Goal: Contribute content: Add original content to the website for others to see

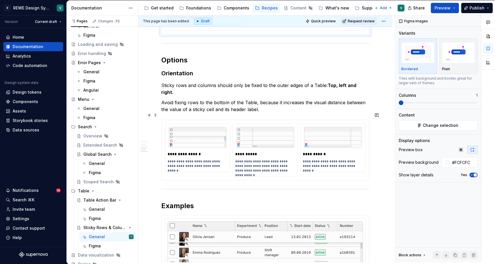
scroll to position [1103, 0]
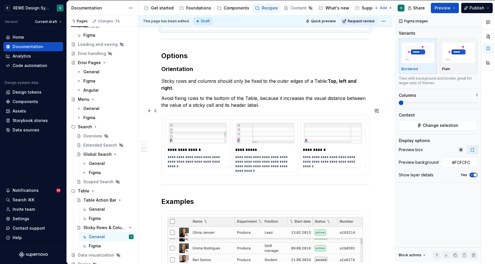
click at [365, 166] on div "**********" at bounding box center [265, 146] width 207 height 60
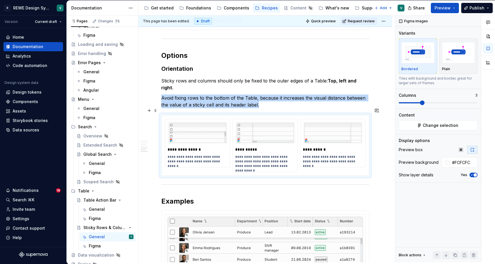
type textarea "*"
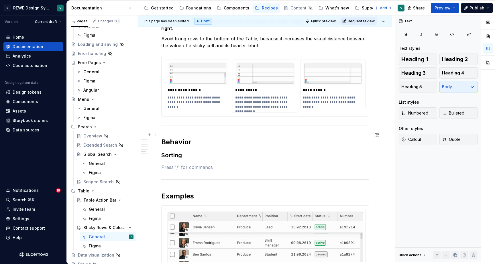
scroll to position [1156, 0]
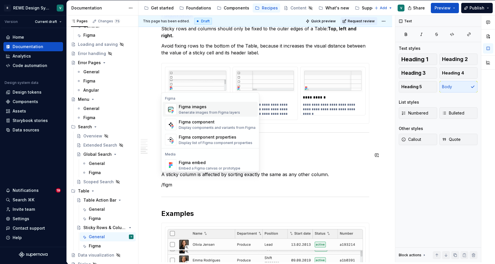
click at [220, 107] on div "Figma images" at bounding box center [209, 107] width 61 height 6
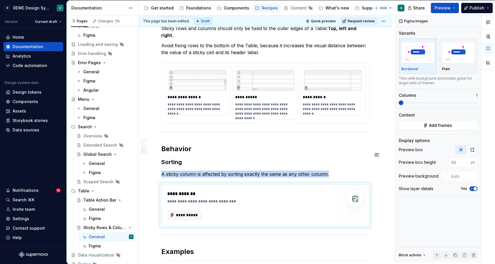
type textarea "*"
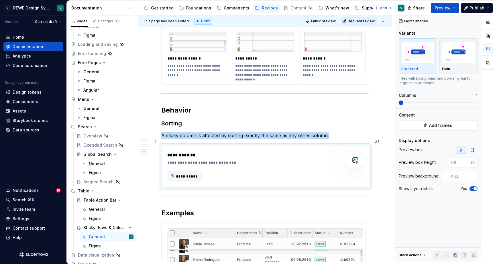
scroll to position [1198, 0]
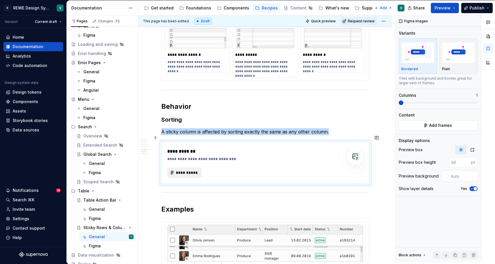
click at [187, 170] on span "**********" at bounding box center [187, 173] width 22 height 6
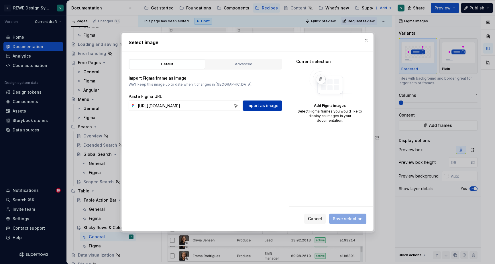
type input "[URL][DOMAIN_NAME]"
click at [266, 104] on span "Import as image" at bounding box center [262, 106] width 32 height 6
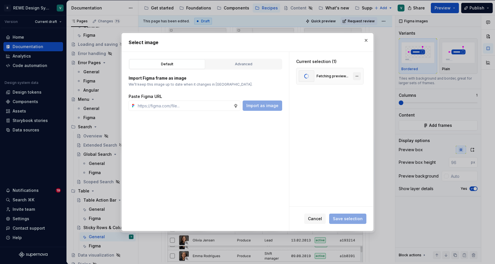
click at [358, 76] on button "button" at bounding box center [357, 76] width 8 height 8
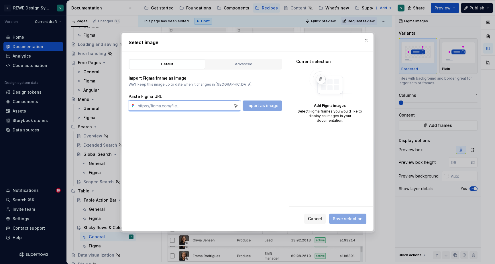
click at [206, 108] on input "text" at bounding box center [185, 106] width 98 height 10
paste input "[URL][DOMAIN_NAME]"
type input "[URL][DOMAIN_NAME]"
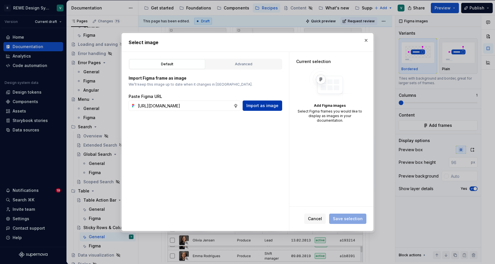
click at [259, 102] on button "Import as image" at bounding box center [263, 106] width 40 height 10
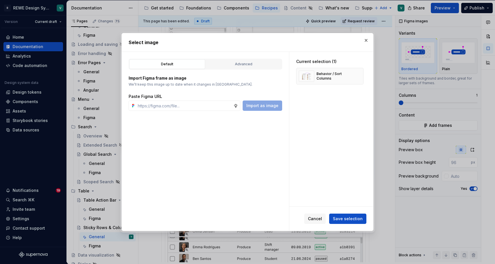
type textarea "*"
click at [340, 217] on span "Save selection" at bounding box center [348, 219] width 30 height 6
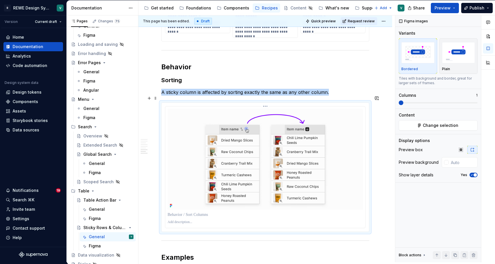
scroll to position [1230, 0]
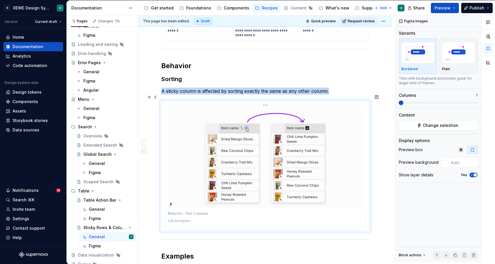
click at [197, 211] on p at bounding box center [265, 214] width 195 height 6
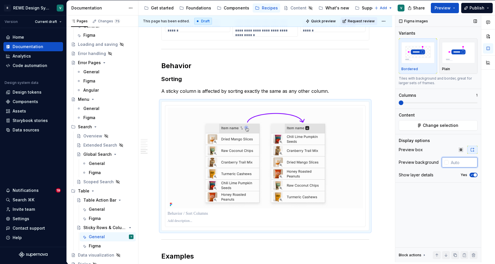
click at [459, 160] on input "text" at bounding box center [463, 162] width 29 height 10
type input "#FCFCFC"
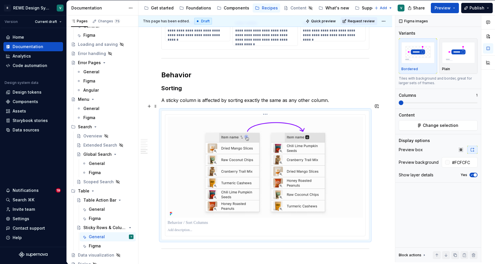
click at [366, 231] on div at bounding box center [265, 175] width 201 height 122
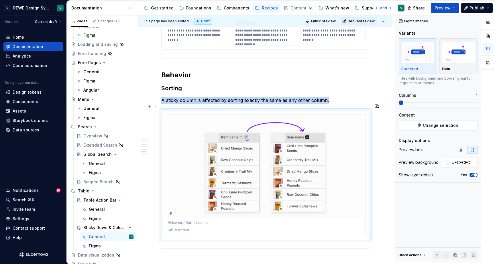
click at [369, 228] on div at bounding box center [265, 176] width 208 height 130
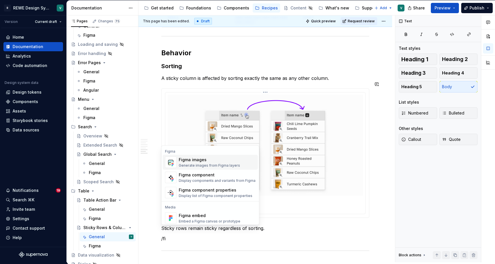
scroll to position [1254, 0]
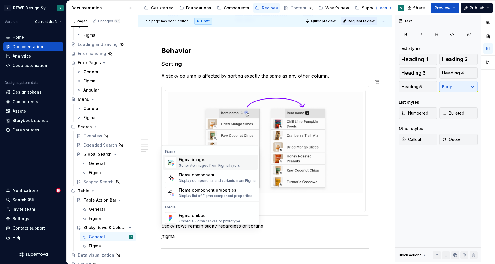
click at [210, 163] on div "Figma images Generate images from Figma layers" at bounding box center [209, 162] width 61 height 11
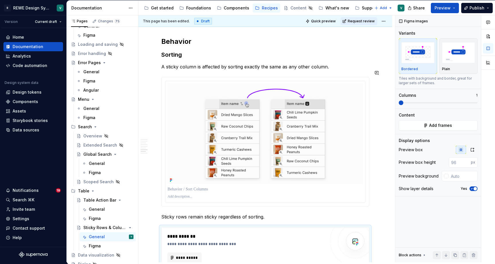
scroll to position [1264, 0]
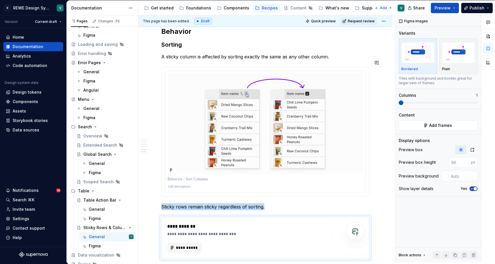
type textarea "*"
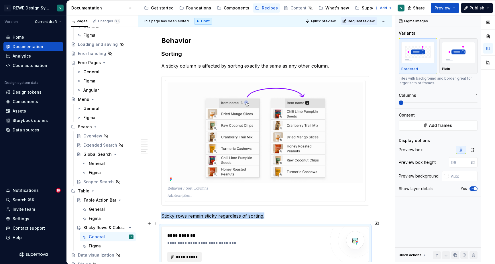
click at [189, 254] on span "**********" at bounding box center [187, 257] width 22 height 6
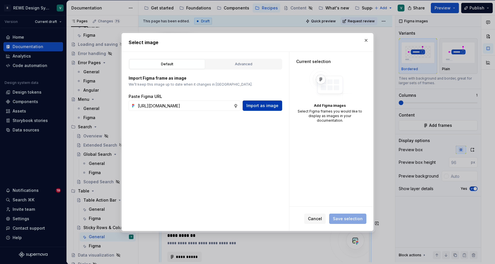
type input "[URL][DOMAIN_NAME]"
click at [270, 105] on span "Import as image" at bounding box center [262, 106] width 32 height 6
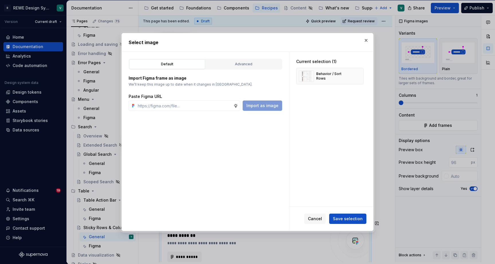
type textarea "*"
click at [348, 220] on span "Save selection" at bounding box center [348, 219] width 30 height 6
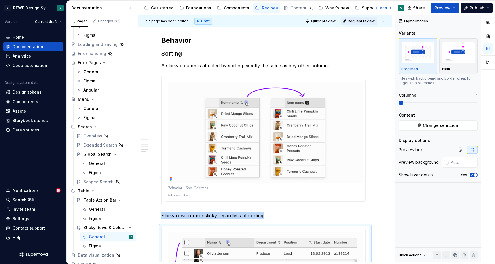
scroll to position [1442, 0]
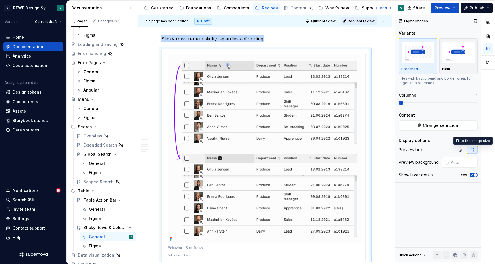
click at [472, 150] on icon "button" at bounding box center [472, 150] width 5 height 5
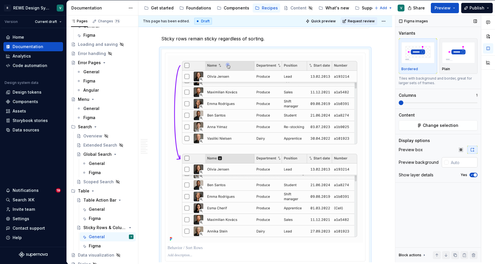
click at [462, 165] on input "text" at bounding box center [463, 162] width 29 height 10
type input "#FCFCFC"
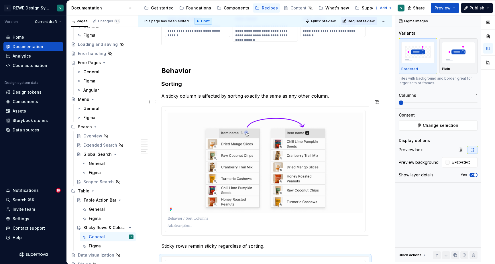
scroll to position [1233, 0]
click at [195, 217] on div at bounding box center [265, 219] width 195 height 8
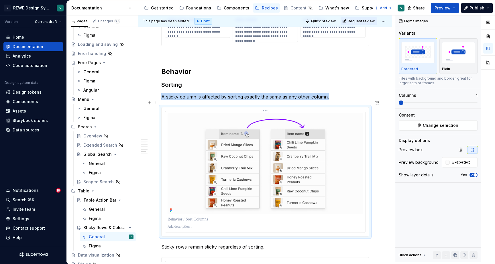
click at [192, 217] on p at bounding box center [265, 220] width 195 height 6
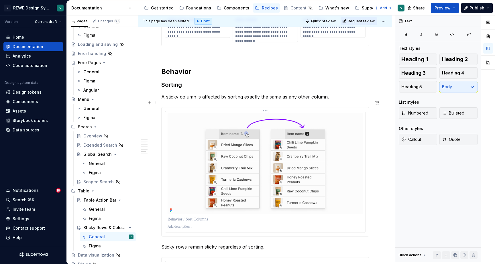
click at [181, 217] on p at bounding box center [265, 220] width 195 height 6
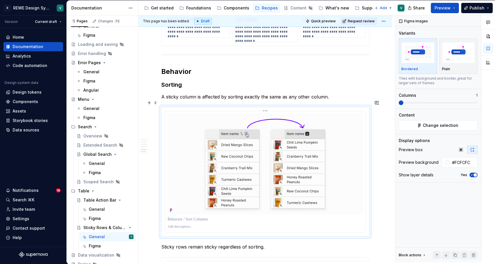
type textarea "*"
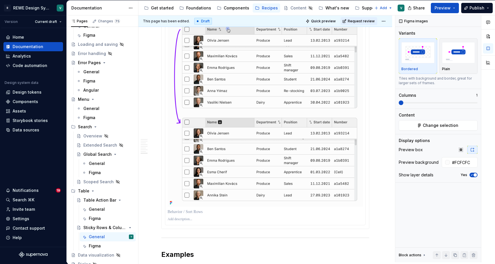
scroll to position [1486, 0]
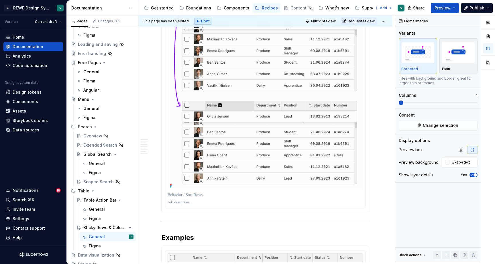
click at [202, 192] on p at bounding box center [265, 195] width 195 height 6
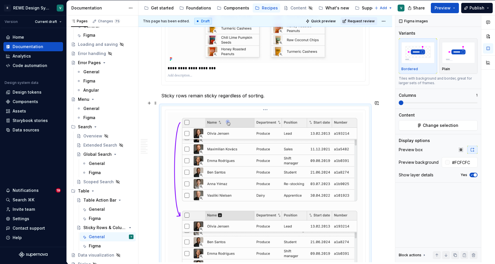
scroll to position [1318, 0]
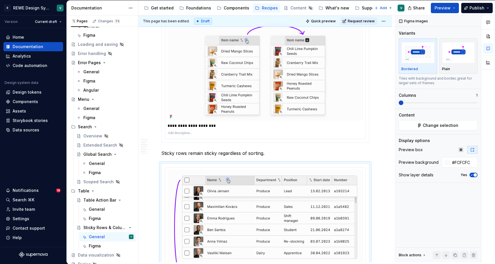
click at [175, 123] on p "**********" at bounding box center [267, 126] width 198 height 6
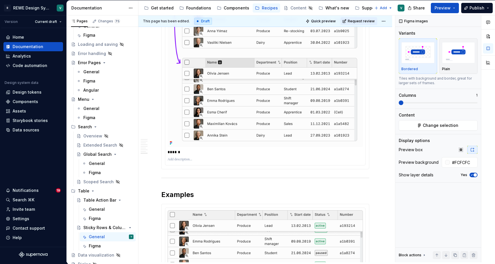
scroll to position [1533, 0]
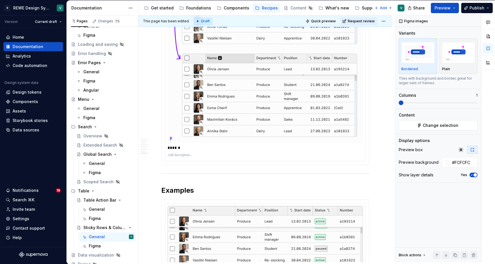
click at [194, 145] on p "******" at bounding box center [267, 148] width 198 height 6
click at [187, 153] on p at bounding box center [265, 155] width 195 height 5
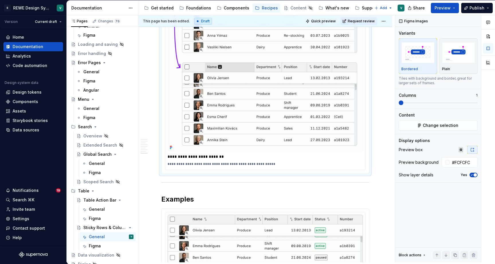
click at [353, 165] on div "**********" at bounding box center [265, 66] width 200 height 208
click at [369, 167] on div "**********" at bounding box center [265, 66] width 208 height 216
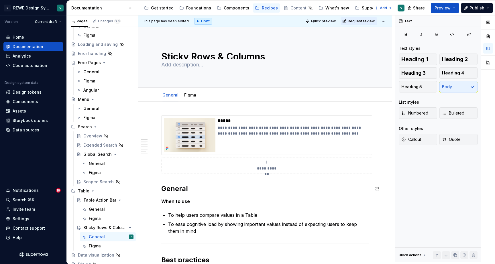
scroll to position [0, 0]
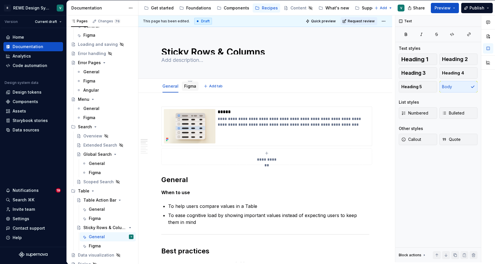
click at [191, 86] on link "Figma" at bounding box center [190, 86] width 12 height 5
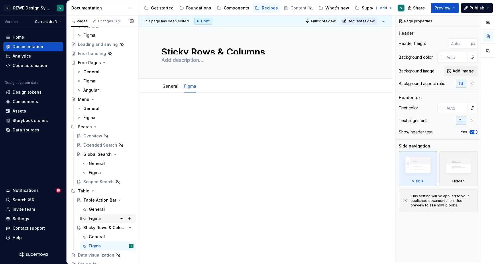
click at [90, 219] on div "Figma" at bounding box center [95, 219] width 12 height 6
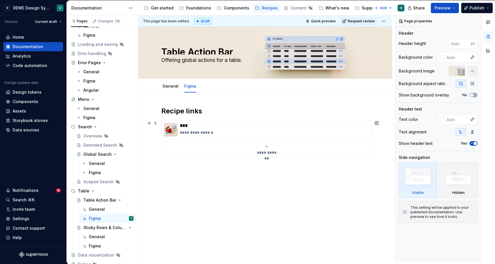
click at [247, 120] on div "**********" at bounding box center [265, 139] width 208 height 38
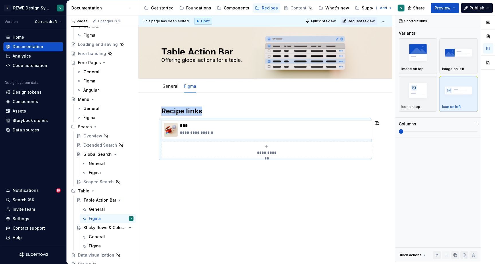
copy h2 "Recipe links"
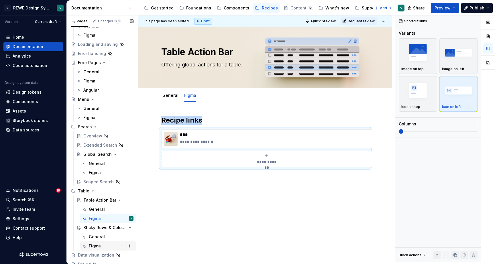
click at [99, 246] on div "Figma" at bounding box center [95, 246] width 12 height 6
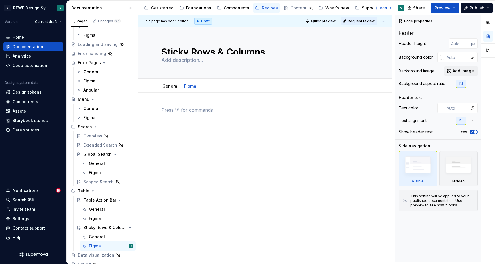
type textarea "*"
click at [193, 110] on p at bounding box center [265, 110] width 208 height 7
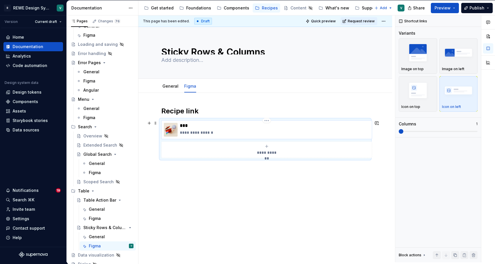
click at [216, 125] on p "***" at bounding box center [275, 126] width 190 height 6
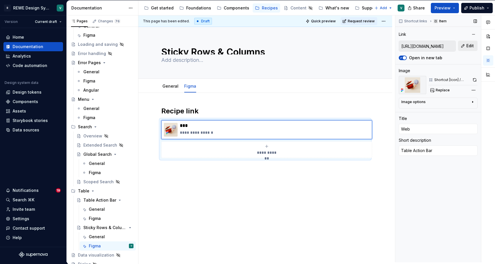
click at [469, 44] on span "Edit" at bounding box center [469, 46] width 7 height 6
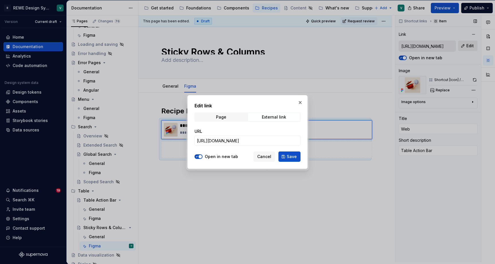
type textarea "*"
click at [255, 140] on input "[URL][DOMAIN_NAME]" at bounding box center [248, 141] width 106 height 10
paste input "branch/1bQSGG07tgXFykHqeUJ1ci/%F0%9F%8D%95-RDS-Recipes--Web-?m=auto&node-id=527…"
type input "[URL][DOMAIN_NAME]"
click at [290, 152] on button "Save" at bounding box center [290, 157] width 22 height 10
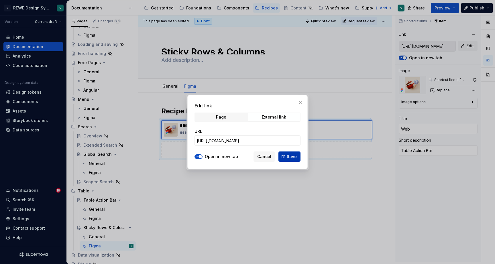
type textarea "*"
type input "[URL][DOMAIN_NAME]"
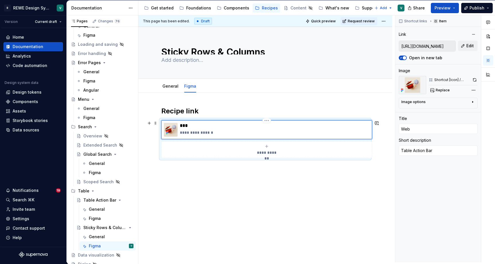
click at [204, 132] on p "**********" at bounding box center [275, 133] width 190 height 6
type textarea "*"
type textarea "S"
type textarea "*"
type textarea "St"
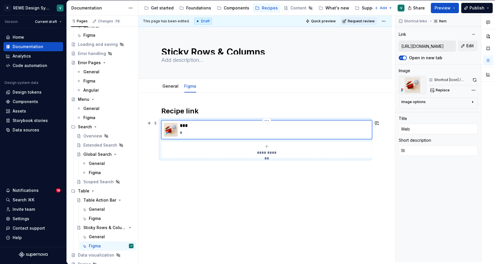
type textarea "*"
type textarea "Sti"
type textarea "*"
type textarea "Stic"
type textarea "*"
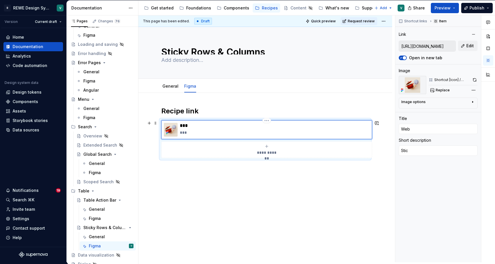
type textarea "Stick"
type textarea "*"
type textarea "Sticky"
type textarea "*"
type textarea "Sticky"
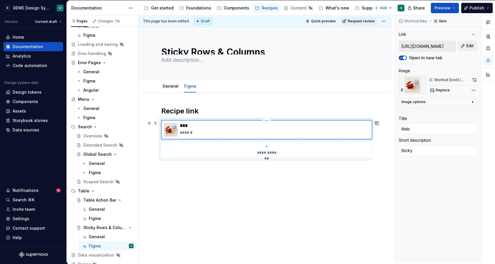
type textarea "*"
type textarea "Sticky C"
type textarea "*"
type textarea "Sticky Co"
type textarea "*"
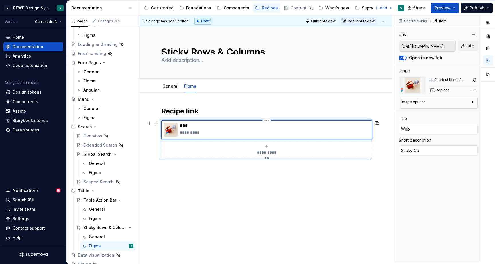
type textarea "Sticky Col"
type textarea "*"
type textarea "Sticky Colu"
type textarea "*"
type textarea "Sticky Colum"
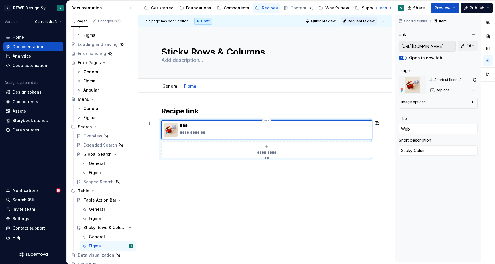
type textarea "*"
type textarea "Sticky Column"
type textarea "*"
type textarea "Sticky Columns"
type textarea "*"
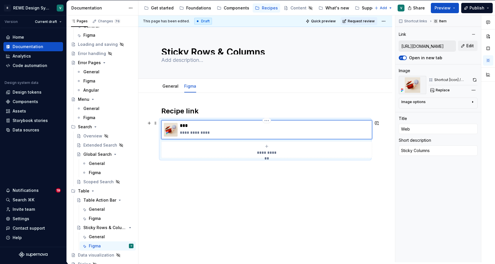
type textarea "Sticky Columns"
type textarea "*"
type textarea "Sticky Columns a"
type textarea "*"
type textarea "Sticky Columns an"
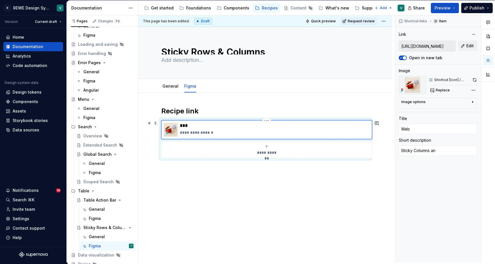
type textarea "*"
type textarea "Sticky Columns and"
type textarea "*"
type textarea "Sticky Columns and"
type textarea "*"
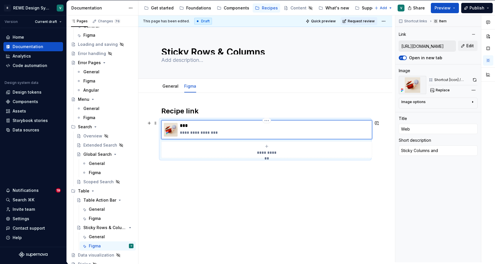
type textarea "Sticky Columns and W"
type textarea "*"
type textarea "Sticky Columns and"
type textarea "*"
type textarea "Sticky Columns and"
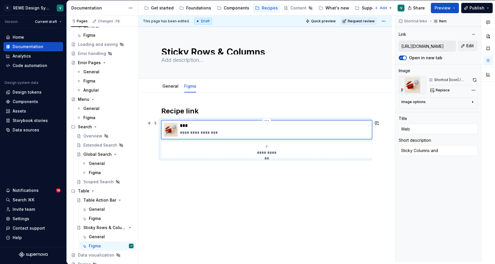
type textarea "*"
type textarea "Sticky Columns an"
type textarea "*"
type textarea "Sticky Columns a"
type textarea "*"
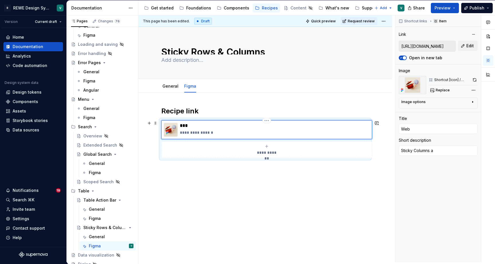
type textarea "Sticky Columns"
type textarea "*"
type textarea "Sticky Columns &"
type textarea "*"
type textarea "Sticky Columns &"
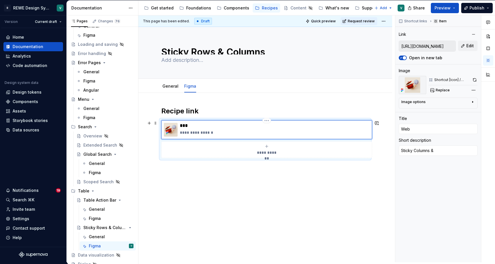
type textarea "*"
type textarea "Sticky Columns & R"
type textarea "*"
type textarea "Sticky Columns & Ro"
type textarea "*"
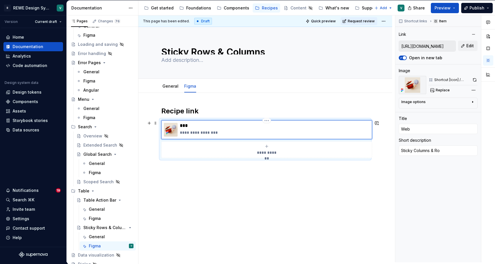
type textarea "Sticky Columns & Row"
type textarea "*"
type textarea "Sticky Columns & Rows"
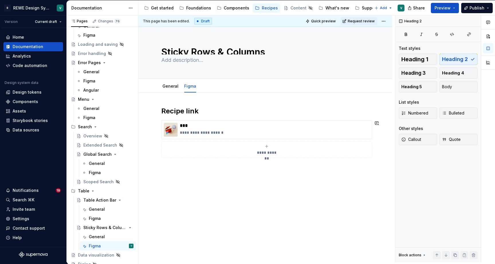
click at [181, 186] on div "**********" at bounding box center [265, 169] width 254 height 152
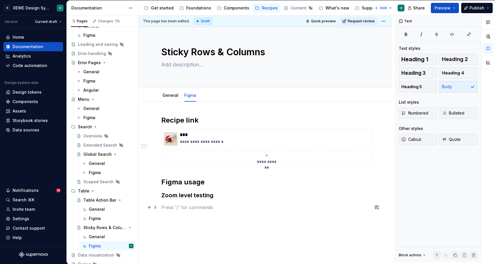
scroll to position [5, 0]
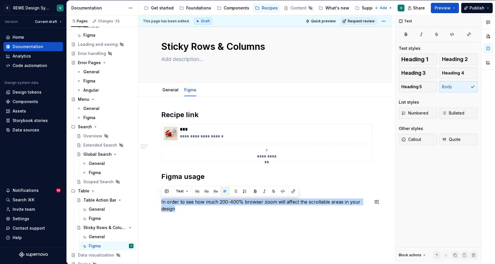
drag, startPoint x: 185, startPoint y: 208, endPoint x: 152, endPoint y: 195, distance: 35.8
click at [152, 195] on div "**********" at bounding box center [265, 198] width 254 height 202
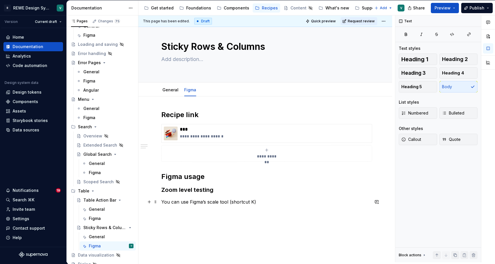
click at [251, 201] on p "You can use Figma’s scale tool (shortcut K)" at bounding box center [265, 202] width 208 height 7
click at [374, 189] on button "button" at bounding box center [371, 191] width 8 height 8
click at [274, 201] on p "You can use Figma’s scale tool (shortcut K )" at bounding box center [265, 202] width 208 height 7
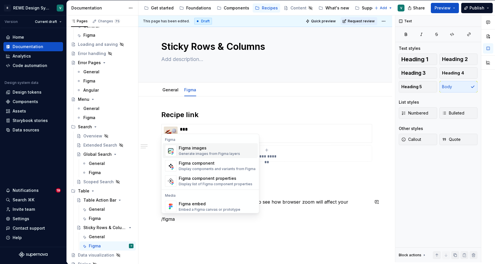
click at [223, 147] on div "Figma images" at bounding box center [209, 148] width 61 height 6
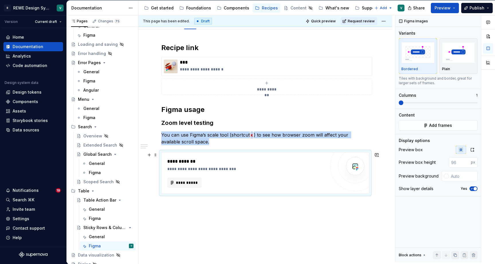
scroll to position [68, 0]
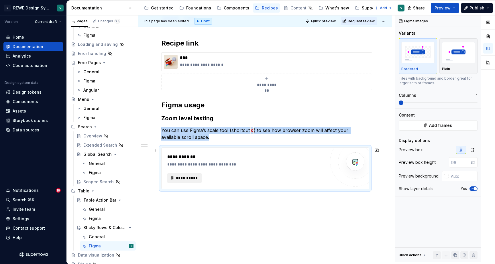
click at [186, 176] on span "**********" at bounding box center [187, 178] width 22 height 6
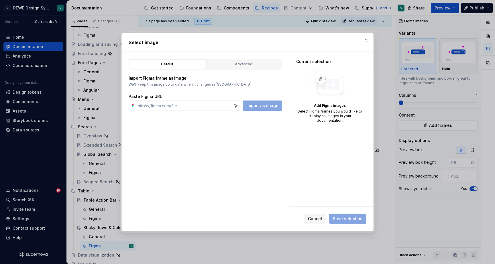
type textarea "*"
type input "[URL][DOMAIN_NAME]"
click at [261, 105] on span "Import as image" at bounding box center [262, 106] width 32 height 6
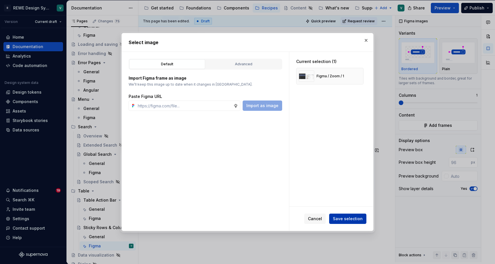
click at [341, 215] on button "Save selection" at bounding box center [347, 219] width 37 height 10
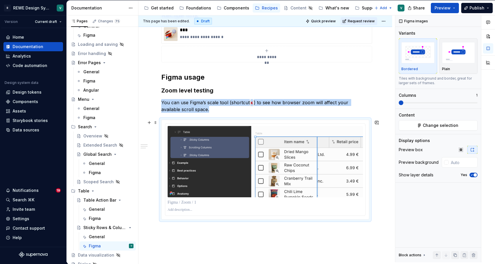
scroll to position [99, 0]
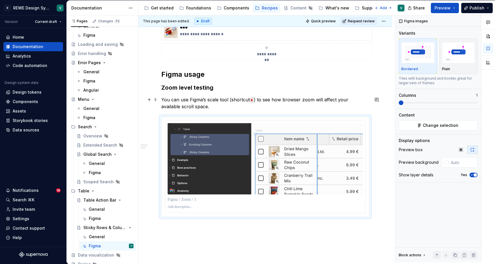
click at [214, 107] on p "You can use Figma’s scale tool (shortcut K ) to see how browser zoom will affec…" at bounding box center [265, 103] width 208 height 14
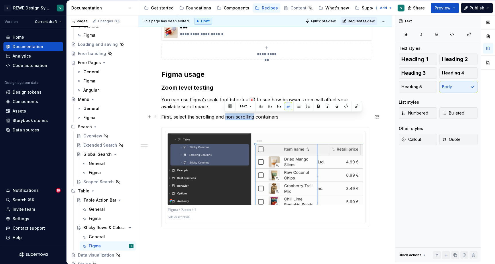
drag, startPoint x: 253, startPoint y: 118, endPoint x: 226, endPoint y: 117, distance: 27.2
click at [226, 117] on p "First, select the scrolling and non-scrolling containers" at bounding box center [265, 116] width 208 height 7
click at [266, 117] on p "First, select the scrolling and sticky containers" at bounding box center [265, 116] width 208 height 7
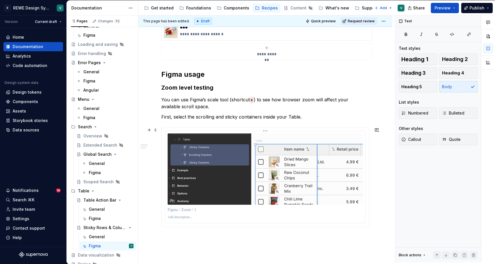
click at [258, 156] on img at bounding box center [265, 169] width 195 height 71
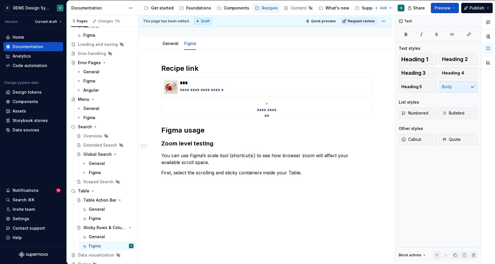
scroll to position [43, 0]
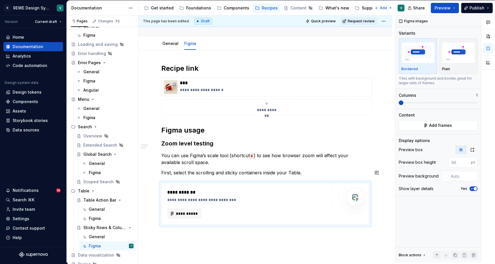
type textarea "*"
click at [194, 214] on span "**********" at bounding box center [187, 214] width 22 height 6
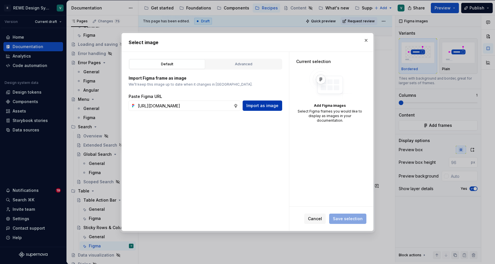
type input "[URL][DOMAIN_NAME]"
click at [267, 103] on button "Import as image" at bounding box center [263, 106] width 40 height 10
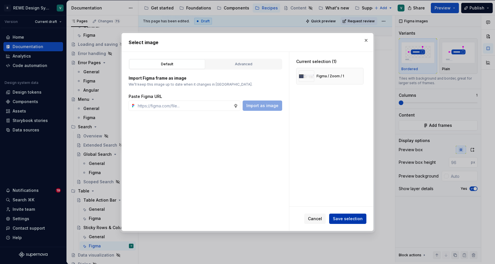
click at [352, 219] on span "Save selection" at bounding box center [348, 219] width 30 height 6
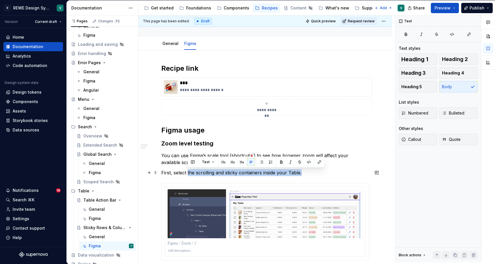
drag, startPoint x: 305, startPoint y: 174, endPoint x: 187, endPoint y: 172, distance: 117.8
click at [187, 172] on p "First, select the scrolling and sticky containers inside your Table." at bounding box center [265, 172] width 208 height 7
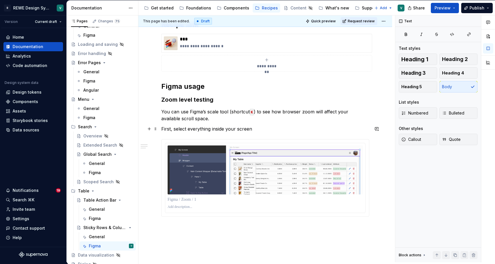
scroll to position [87, 0]
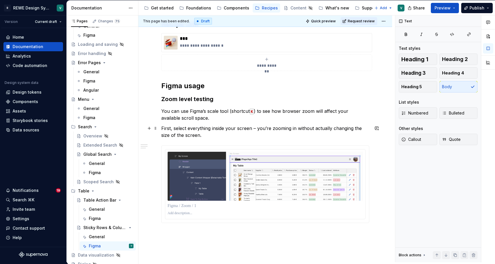
click at [244, 129] on p "First, select everything inside your screen – you’re zooming in without actuall…" at bounding box center [265, 132] width 208 height 14
click at [238, 132] on p "First, select everything inside your frame – you’re zooming in without actually…" at bounding box center [265, 132] width 208 height 14
click at [243, 131] on p "First, select everything inside your frame – you’re zooming in without actually…" at bounding box center [265, 132] width 208 height 14
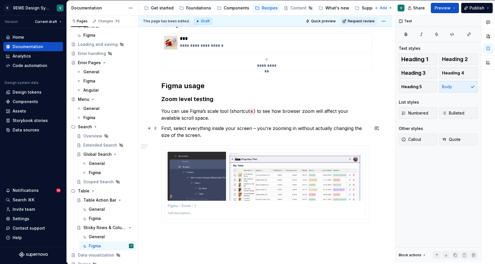
click at [182, 134] on p "First, select everything inside your screen – you’re zooming in without actuall…" at bounding box center [265, 132] width 208 height 14
click at [203, 136] on p "First, select everything inside your screen – you’re zooming in without actuall…" at bounding box center [265, 132] width 208 height 14
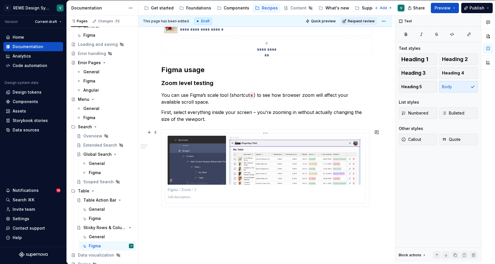
scroll to position [111, 0]
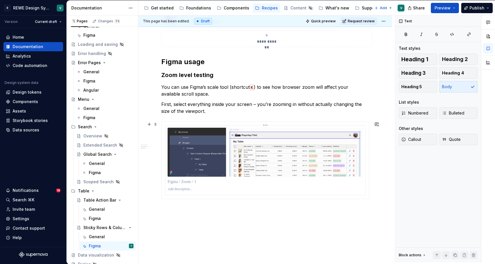
click at [230, 192] on p at bounding box center [265, 189] width 195 height 5
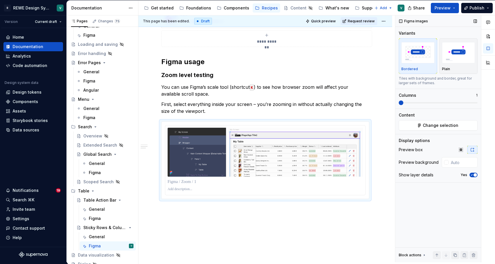
click at [474, 173] on button "Yes" at bounding box center [474, 175] width 8 height 5
click at [360, 189] on div "**********" at bounding box center [265, 93] width 208 height 196
click at [372, 193] on div "**********" at bounding box center [265, 126] width 254 height 289
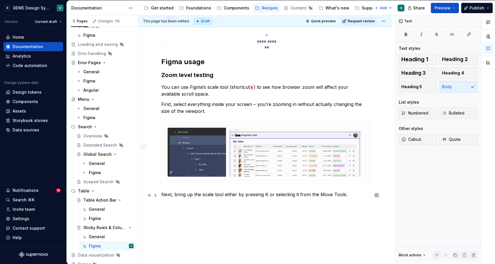
click at [203, 196] on p "Next, bring up the scale tool either by pressing K or selecting it from the Mov…" at bounding box center [265, 194] width 208 height 7
click at [265, 195] on p "Next, bring up the Scale tool either by pressing K or selecting it from the Mov…" at bounding box center [265, 194] width 208 height 7
click at [385, 185] on button "button" at bounding box center [386, 185] width 8 height 8
click at [353, 197] on p "Next, bring up the Scale tool either by pressing K or selecting it from the Mov…" at bounding box center [265, 194] width 208 height 7
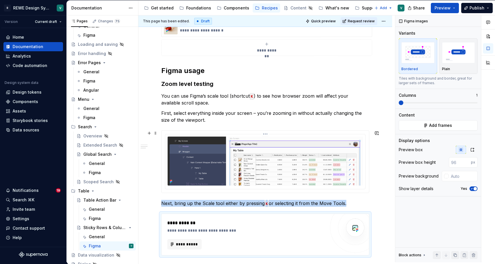
type textarea "*"
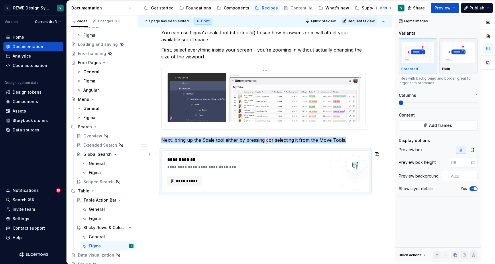
scroll to position [174, 0]
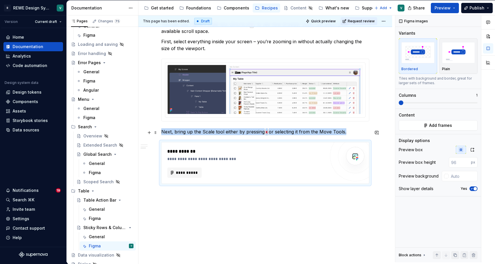
click at [348, 132] on p "Next, bring up the Scale tool either by pressing K or selecting it from the Mov…" at bounding box center [265, 131] width 208 height 7
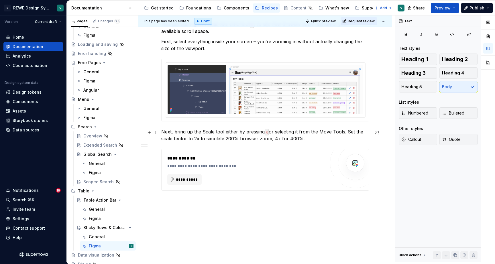
click at [273, 138] on p "Next, bring up the Scale tool either by pressing K or selecting it from the Mov…" at bounding box center [265, 135] width 208 height 14
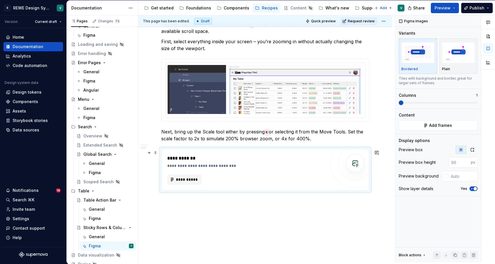
click at [281, 173] on div "**********" at bounding box center [246, 170] width 158 height 30
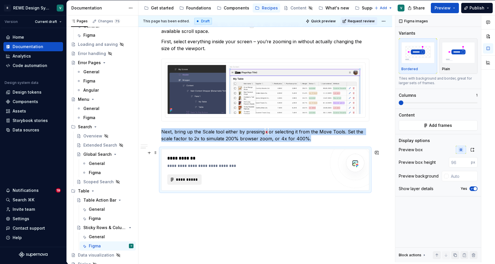
click at [190, 183] on span "**********" at bounding box center [187, 180] width 22 height 6
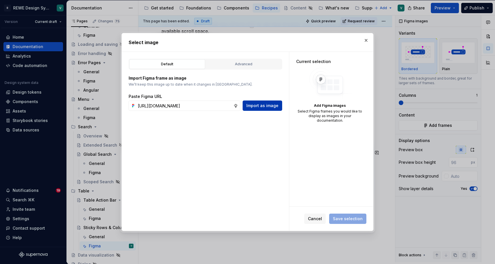
type input "[URL][DOMAIN_NAME]"
click at [261, 105] on span "Import as image" at bounding box center [262, 106] width 32 height 6
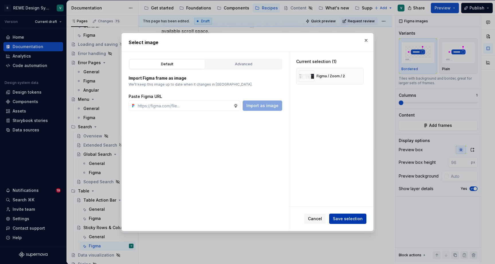
click at [344, 218] on span "Save selection" at bounding box center [348, 219] width 30 height 6
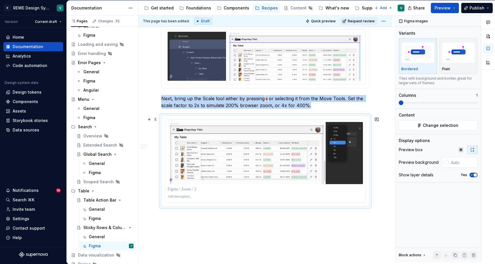
scroll to position [208, 0]
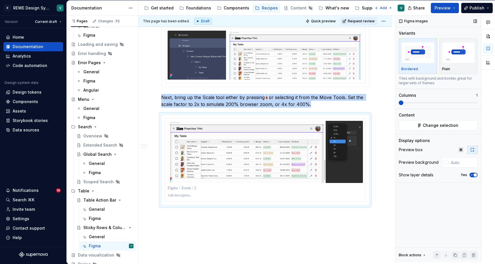
click at [474, 173] on icon "button" at bounding box center [472, 174] width 5 height 3
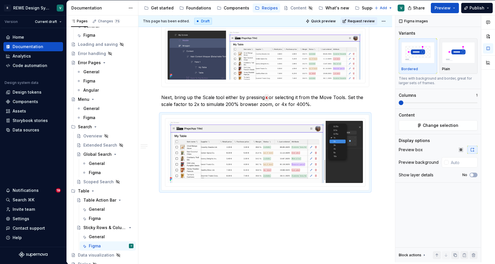
click at [379, 194] on div "**********" at bounding box center [265, 81] width 254 height 392
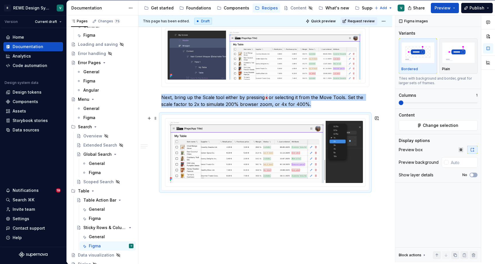
click at [369, 191] on div at bounding box center [265, 153] width 208 height 76
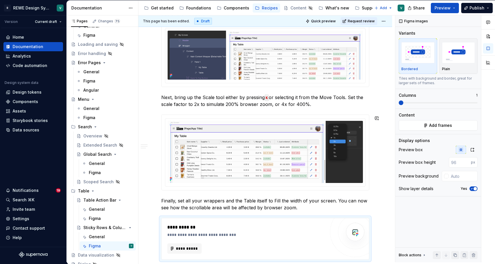
type textarea "*"
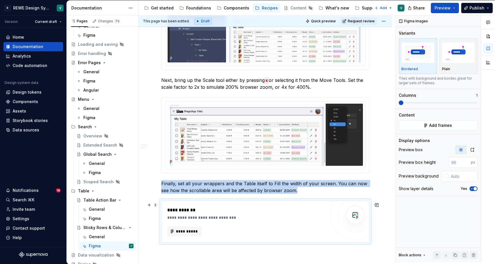
scroll to position [253, 0]
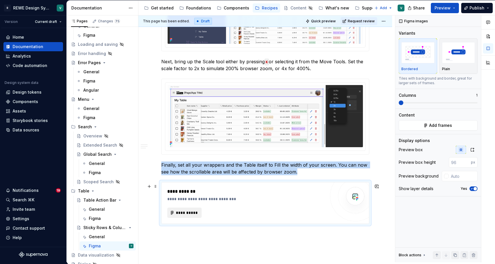
click at [193, 214] on span "**********" at bounding box center [187, 213] width 22 height 6
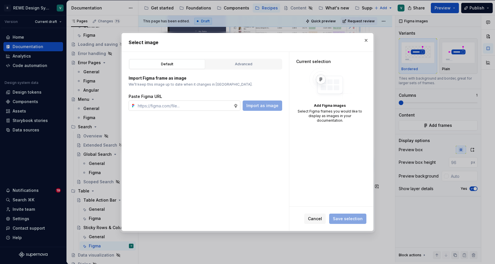
click at [219, 106] on input "text" at bounding box center [185, 106] width 98 height 10
type input "[URL][DOMAIN_NAME]"
click at [266, 107] on span "Import as image" at bounding box center [262, 106] width 32 height 6
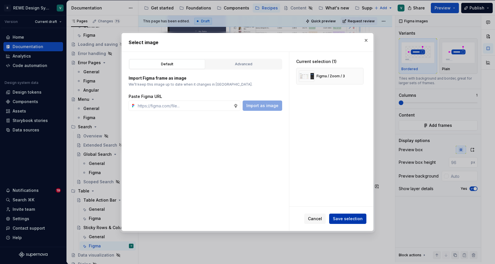
click at [342, 218] on span "Save selection" at bounding box center [348, 219] width 30 height 6
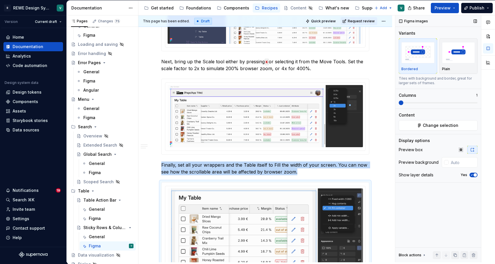
scroll to position [287, 0]
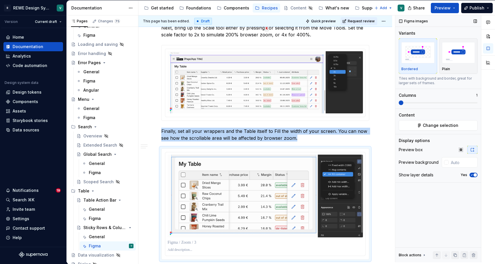
click at [475, 174] on span "button" at bounding box center [475, 174] width 3 height 3
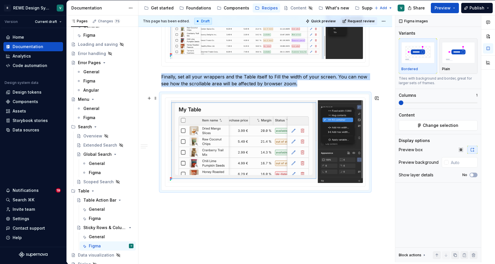
scroll to position [358, 0]
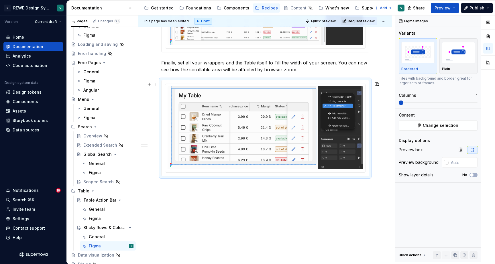
click at [374, 174] on div "**********" at bounding box center [265, 4] width 254 height 516
click at [380, 174] on div "**********" at bounding box center [265, 4] width 254 height 516
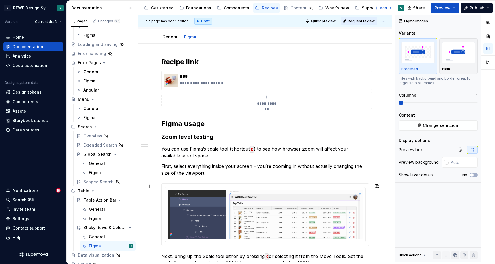
scroll to position [49, 0]
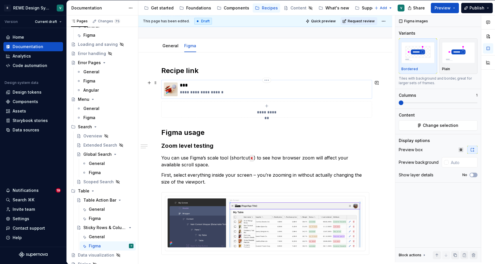
click at [280, 89] on div "**********" at bounding box center [275, 90] width 190 height 14
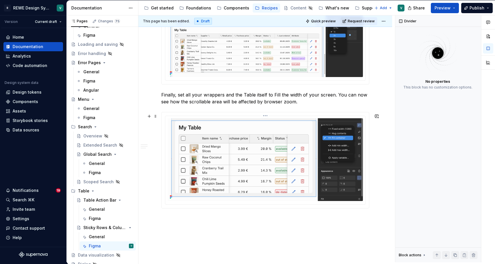
scroll to position [338, 0]
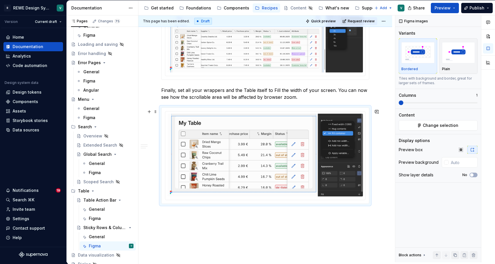
click at [369, 160] on div at bounding box center [265, 156] width 207 height 96
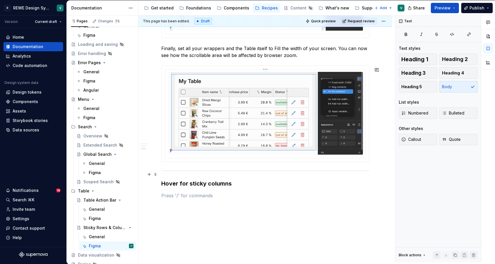
scroll to position [383, 0]
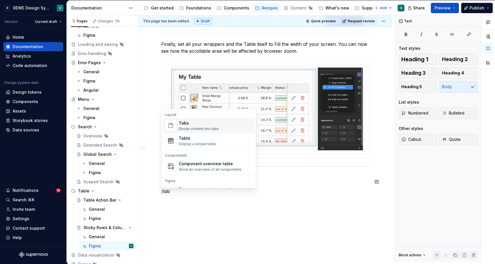
click at [207, 126] on div "Tabs Divide content into tabs" at bounding box center [199, 125] width 40 height 11
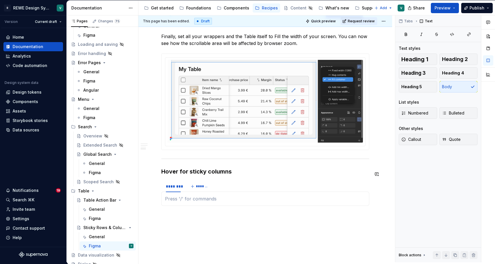
type textarea "*"
click at [228, 191] on div "******** *******" at bounding box center [265, 186] width 208 height 11
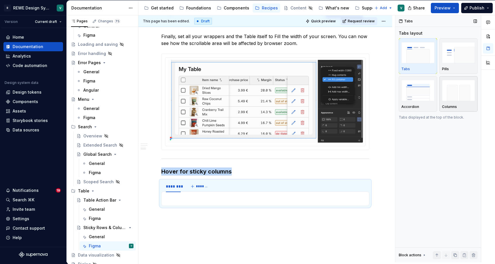
click at [456, 85] on img "button" at bounding box center [458, 90] width 33 height 21
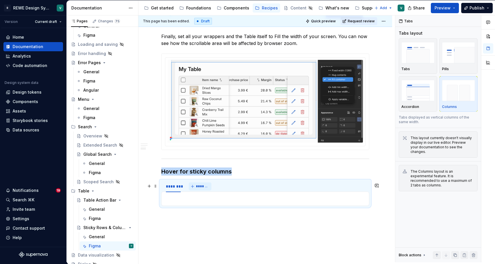
click at [206, 189] on span "*******" at bounding box center [202, 186] width 13 height 5
type input "***"
click at [172, 189] on div "********" at bounding box center [173, 187] width 15 height 6
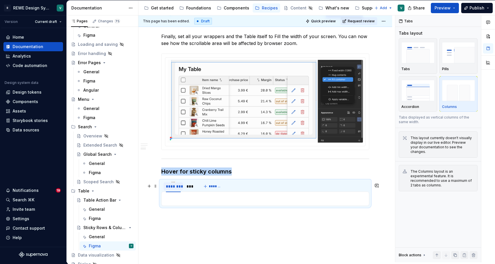
click at [172, 189] on div "********" at bounding box center [173, 187] width 15 height 6
type input "****"
click at [188, 200] on p at bounding box center [265, 198] width 201 height 7
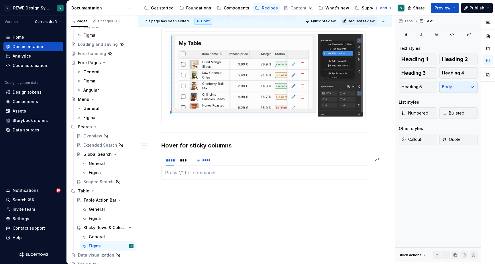
scroll to position [412, 0]
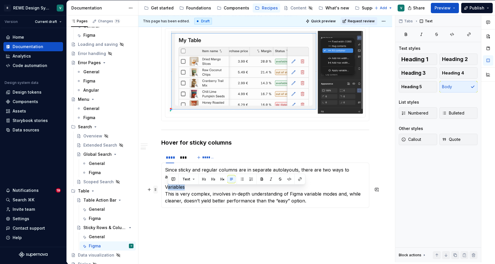
drag, startPoint x: 191, startPoint y: 191, endPoint x: 155, endPoint y: 190, distance: 35.5
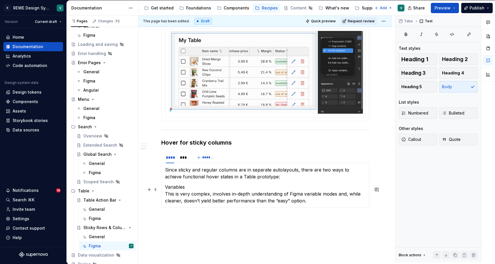
click at [187, 189] on p "Variables This is very complex, involves in-depth understanding of Figma variab…" at bounding box center [265, 194] width 201 height 21
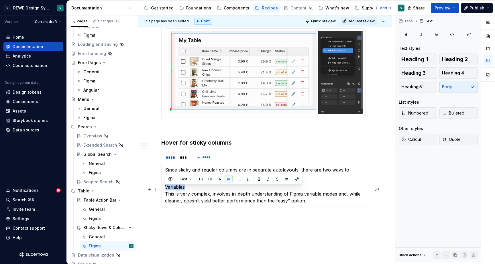
drag, startPoint x: 188, startPoint y: 191, endPoint x: 163, endPoint y: 191, distance: 24.6
click at [163, 191] on div "Since sticky and regular columns are in separate autolayouts, there are two way…" at bounding box center [265, 185] width 208 height 45
click at [258, 178] on button "button" at bounding box center [259, 179] width 8 height 8
click at [244, 199] on p "Variables This is very complex, involves in-depth understanding of Figma variab…" at bounding box center [265, 194] width 201 height 21
click at [232, 201] on p "Variables This is very complex, involves in-depth understanding of Figma variab…" at bounding box center [265, 194] width 201 height 21
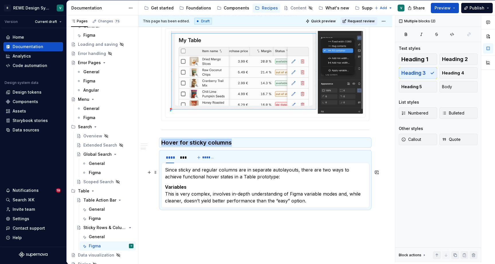
drag, startPoint x: 325, startPoint y: 203, endPoint x: 172, endPoint y: 179, distance: 154.8
click at [172, 179] on section-item-column "Since sticky and regular columns are in separate autolayouts, there are two way…" at bounding box center [265, 185] width 201 height 38
click at [207, 180] on p "Since sticky and regular columns are in separate autolayouts, there are two way…" at bounding box center [265, 173] width 201 height 14
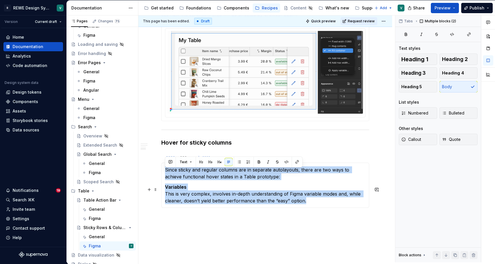
drag, startPoint x: 165, startPoint y: 173, endPoint x: 306, endPoint y: 203, distance: 144.5
click at [306, 203] on section-item-column "Since sticky and regular columns are in separate autolayouts, there are two way…" at bounding box center [265, 185] width 201 height 38
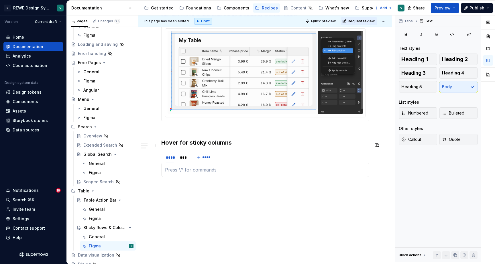
click at [221, 146] on h3 "Hover for sticky columns" at bounding box center [265, 143] width 208 height 8
click at [236, 147] on h3 "Hover for sticky columns" at bounding box center [265, 143] width 208 height 8
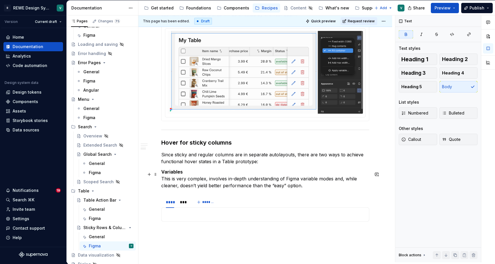
click at [163, 173] on strong "Variables" at bounding box center [171, 172] width 21 height 6
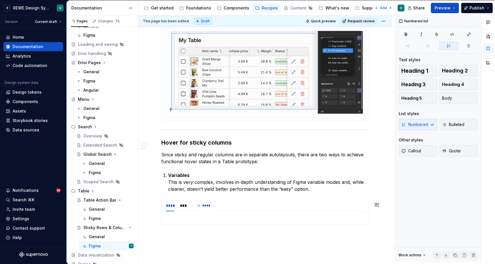
click at [169, 225] on div at bounding box center [265, 218] width 208 height 14
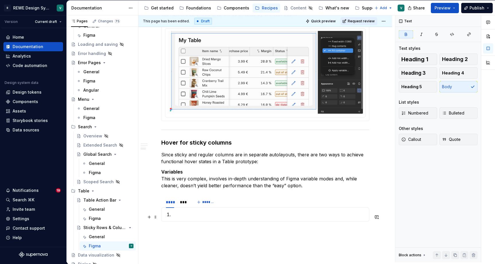
click at [172, 215] on p at bounding box center [269, 214] width 194 height 7
click at [177, 217] on p at bounding box center [265, 214] width 201 height 7
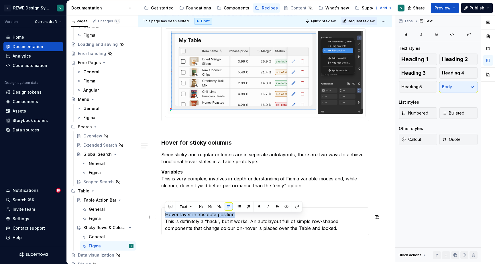
drag, startPoint x: 233, startPoint y: 217, endPoint x: 162, endPoint y: 217, distance: 70.8
click at [162, 217] on div "Hover layer in absolute position This is definitely a “hack”, but it works. An …" at bounding box center [265, 221] width 208 height 28
click at [256, 207] on button "button" at bounding box center [259, 207] width 8 height 8
click at [166, 223] on p "Hover layer in absolute position This is definitely a “hack”, but it works. An …" at bounding box center [265, 221] width 201 height 21
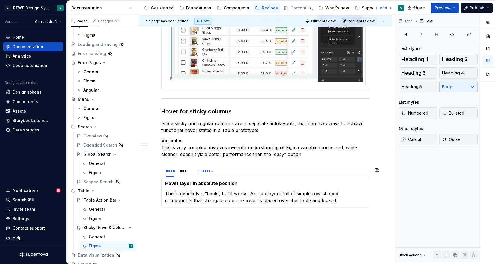
scroll to position [445, 0]
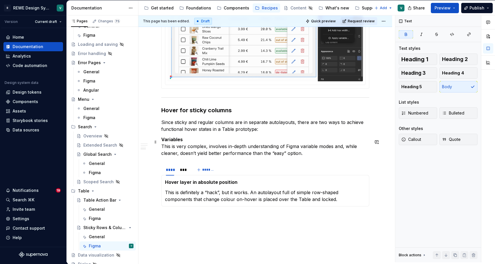
click at [162, 142] on strong "Variables" at bounding box center [171, 140] width 21 height 6
click at [166, 185] on strong "Hover layer in absolute position" at bounding box center [201, 182] width 72 height 6
click at [184, 173] on div "***" at bounding box center [183, 170] width 7 height 6
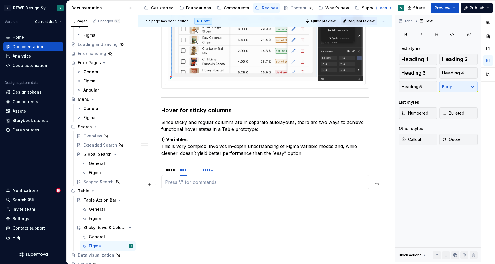
click at [303, 186] on p at bounding box center [265, 182] width 201 height 7
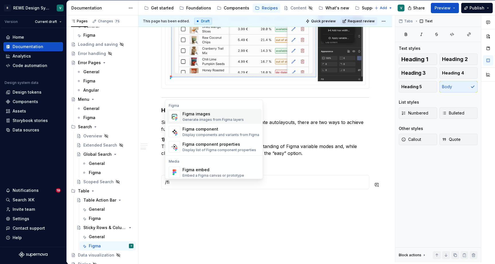
click at [224, 118] on div "Generate images from Figma layers" at bounding box center [213, 119] width 61 height 5
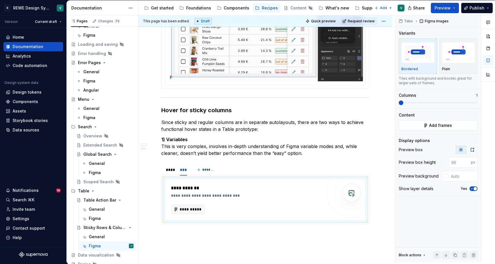
type textarea "*"
click at [192, 210] on span "**********" at bounding box center [190, 210] width 22 height 6
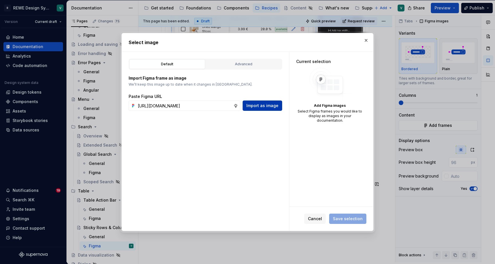
type input "[URL][DOMAIN_NAME]"
click at [271, 104] on span "Import as image" at bounding box center [262, 106] width 32 height 6
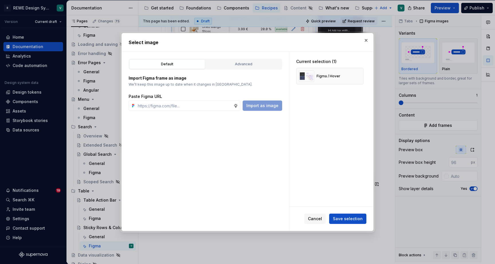
type textarea "*"
click at [345, 216] on span "Save selection" at bounding box center [348, 219] width 30 height 6
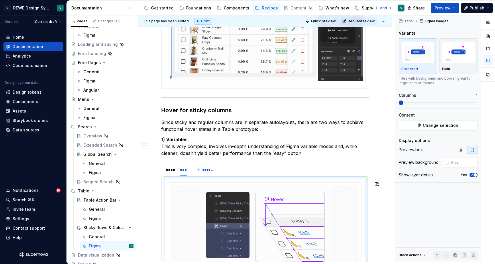
scroll to position [476, 0]
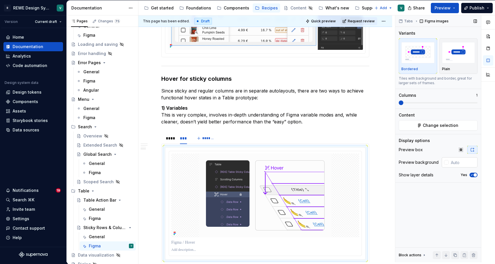
click at [465, 162] on input "text" at bounding box center [463, 162] width 29 height 10
type input "#FCFCFC"
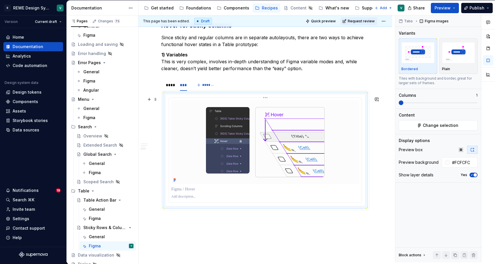
scroll to position [531, 0]
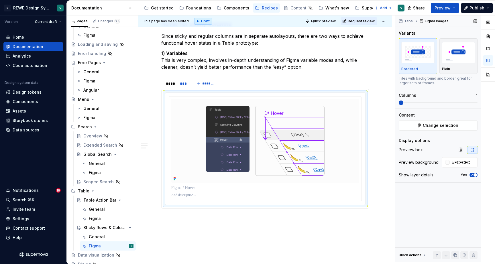
click at [476, 174] on span "button" at bounding box center [475, 174] width 3 height 3
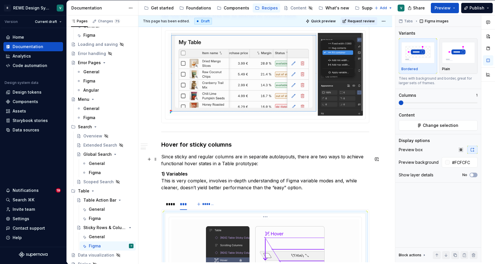
scroll to position [404, 0]
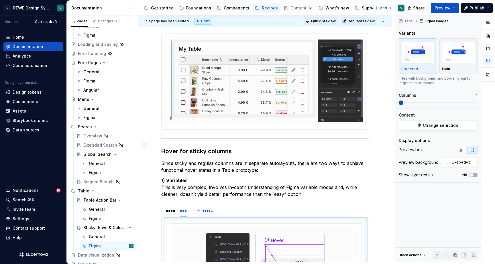
click at [330, 21] on span "Quick preview" at bounding box center [323, 21] width 25 height 5
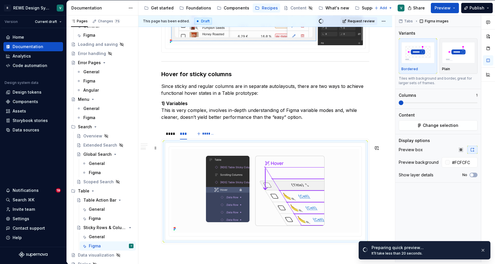
scroll to position [499, 0]
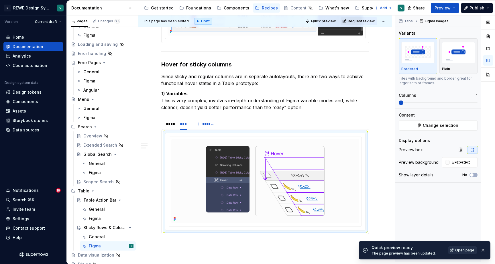
click at [463, 249] on span "Open page" at bounding box center [464, 250] width 19 height 5
type textarea "*"
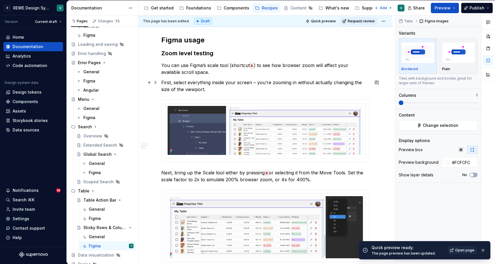
scroll to position [142, 0]
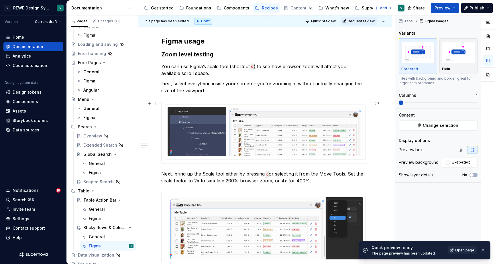
click at [232, 101] on div at bounding box center [265, 132] width 208 height 63
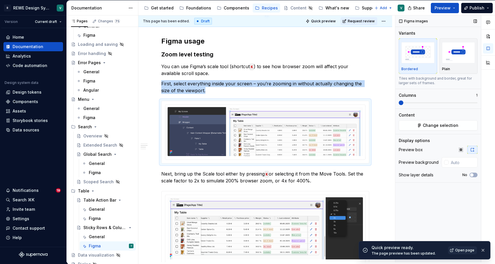
type textarea "*"
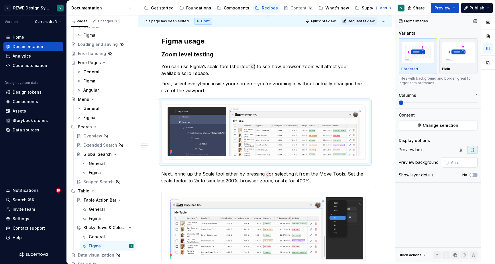
click at [456, 160] on input "text" at bounding box center [463, 162] width 29 height 10
type input "#FCFCFC"
click at [352, 193] on div at bounding box center [265, 228] width 207 height 75
click at [462, 161] on input "text" at bounding box center [463, 162] width 29 height 10
type input "#FCFCFC"
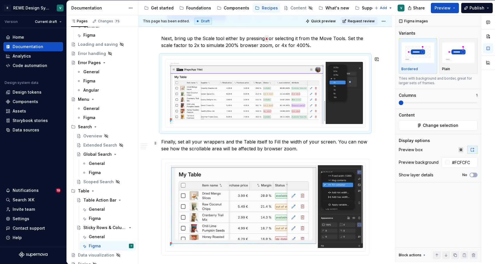
scroll to position [281, 0]
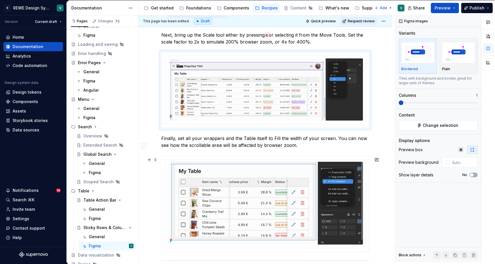
click at [360, 158] on div at bounding box center [265, 204] width 207 height 96
click at [458, 160] on input "text" at bounding box center [463, 162] width 29 height 10
type input "#FCFCFC"
